Goal: Find specific page/section: Find specific page/section

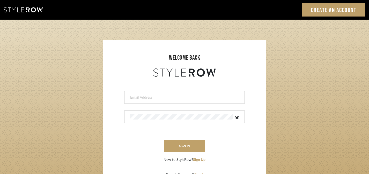
click at [197, 98] on input "email" at bounding box center [184, 97] width 108 height 5
type input "[EMAIL_ADDRESS][DOMAIN_NAME]"
click at [184, 146] on button "sign in" at bounding box center [184, 146] width 41 height 12
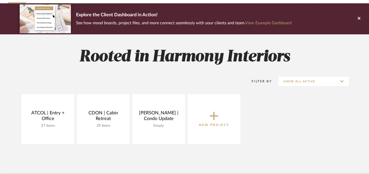
scroll to position [37, 0]
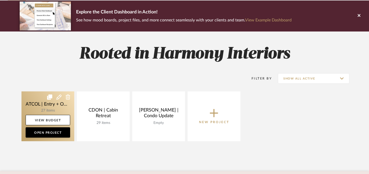
click at [43, 102] on link at bounding box center [47, 117] width 53 height 50
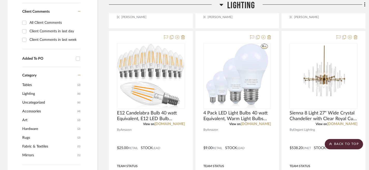
scroll to position [411, 0]
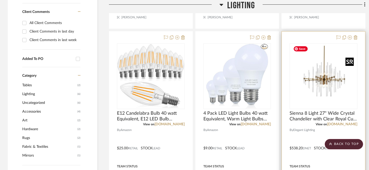
click at [319, 89] on img "0" at bounding box center [323, 76] width 65 height 65
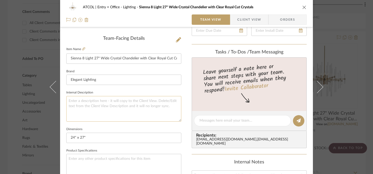
scroll to position [131, 0]
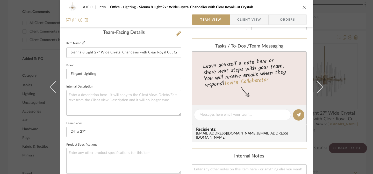
click at [82, 45] on icon at bounding box center [83, 42] width 3 height 3
click at [163, 90] on fieldset "Internal Description" at bounding box center [123, 99] width 115 height 33
